Goal: Task Accomplishment & Management: Use online tool/utility

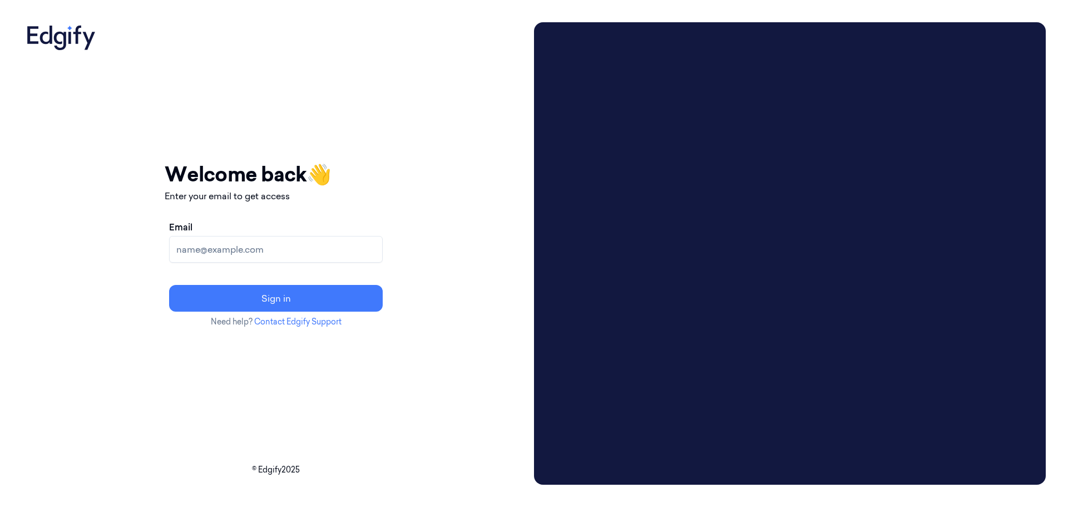
drag, startPoint x: 272, startPoint y: 269, endPoint x: 269, endPoint y: 257, distance: 12.0
click at [272, 268] on div "Email Sign in" at bounding box center [276, 266] width 222 height 100
click at [269, 257] on input "Email" at bounding box center [276, 249] width 214 height 27
type input "[EMAIL_ADDRESS][DOMAIN_NAME]"
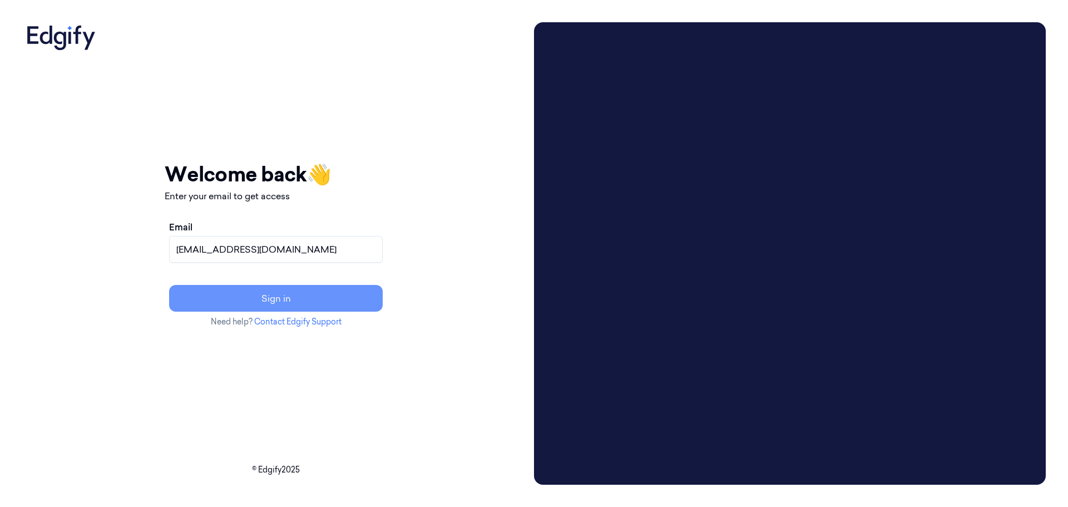
click at [253, 300] on button "Sign in" at bounding box center [276, 298] width 214 height 27
